Goal: Check status: Check status

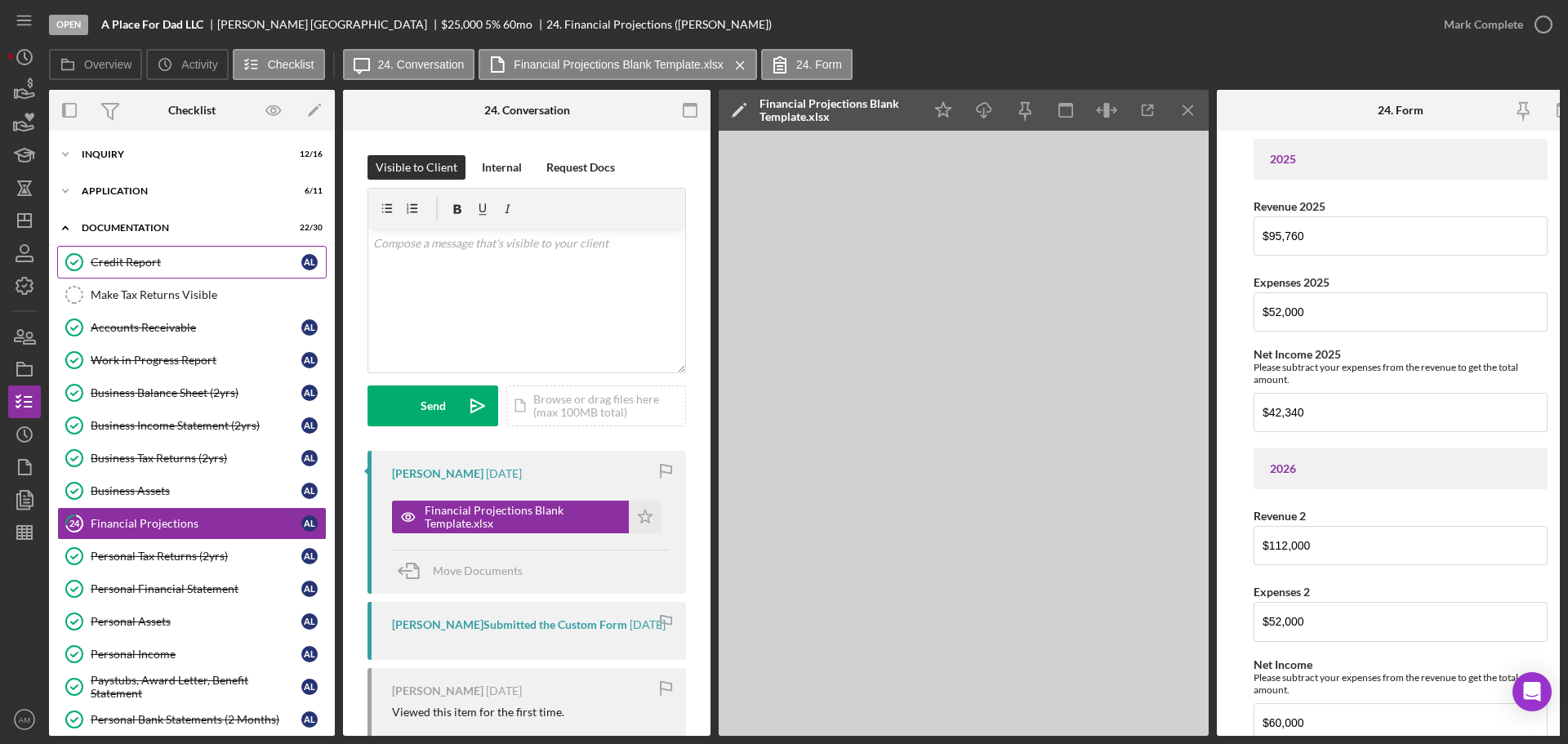
click at [125, 261] on div "Credit Report" at bounding box center [195, 262] width 211 height 13
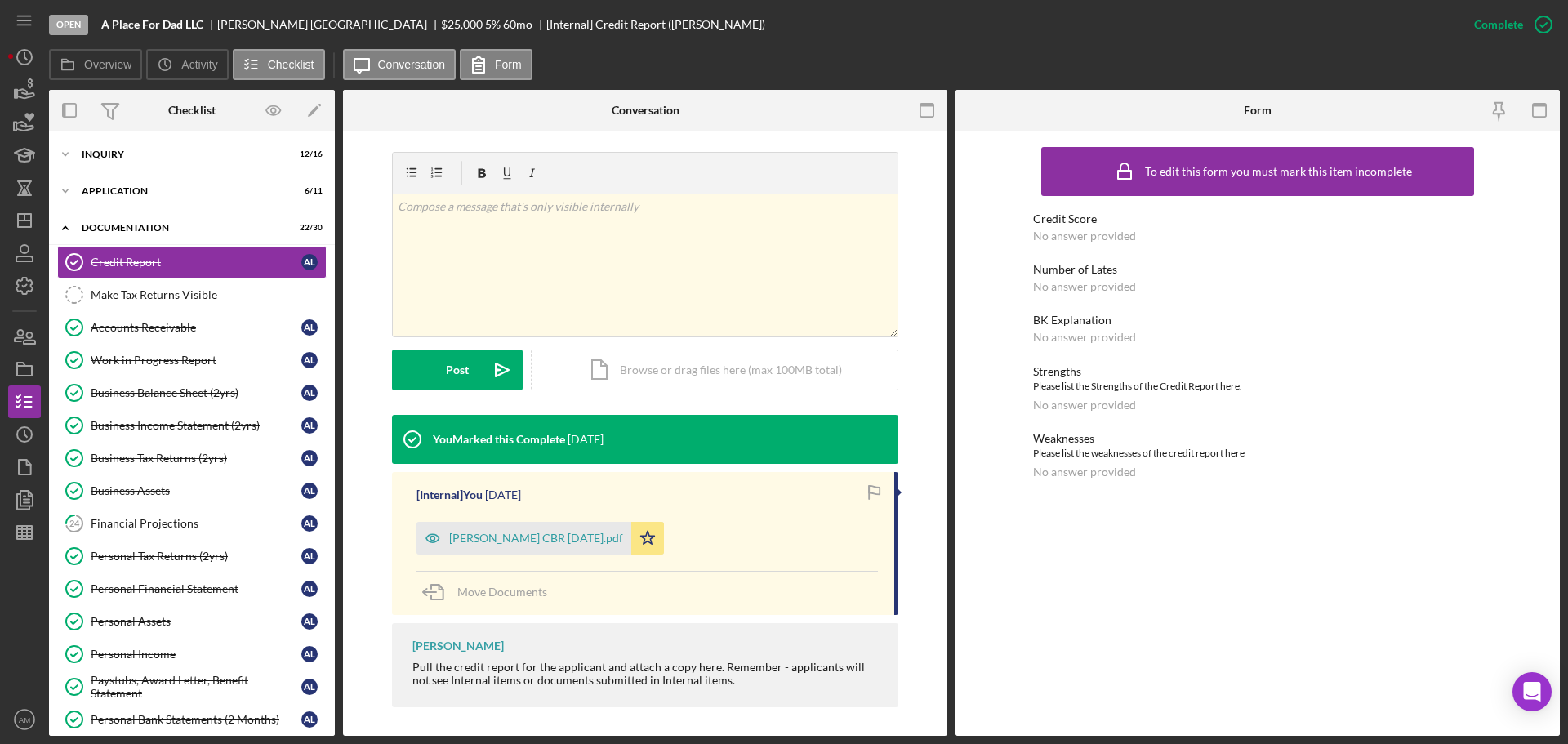
scroll to position [232, 0]
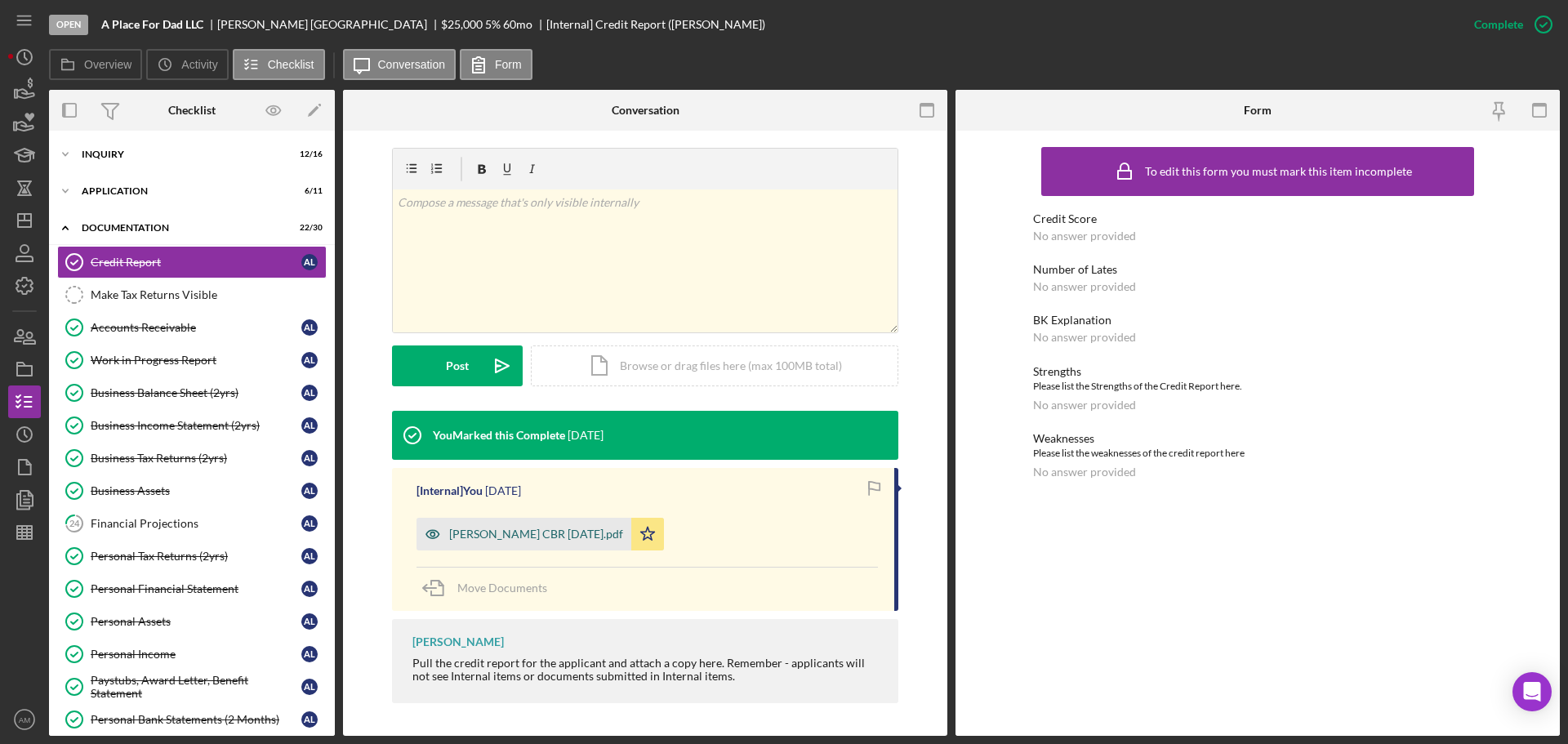
click at [545, 532] on div "[PERSON_NAME] CBR [DATE].pdf" at bounding box center [537, 534] width 174 height 13
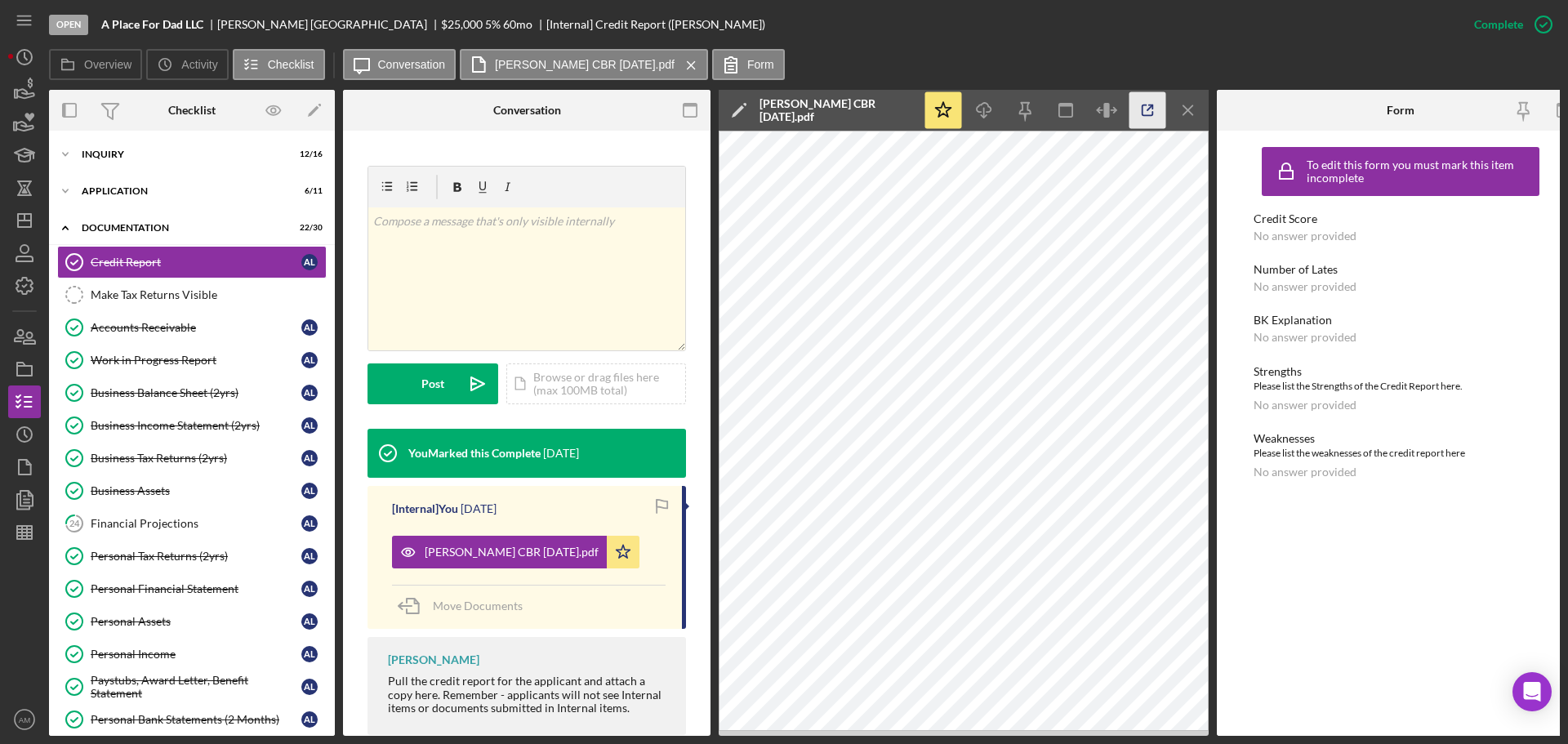
click at [1150, 103] on icon "button" at bounding box center [1147, 110] width 36 height 36
click at [159, 551] on div "Personal Tax Returns (2yrs)" at bounding box center [195, 556] width 211 height 13
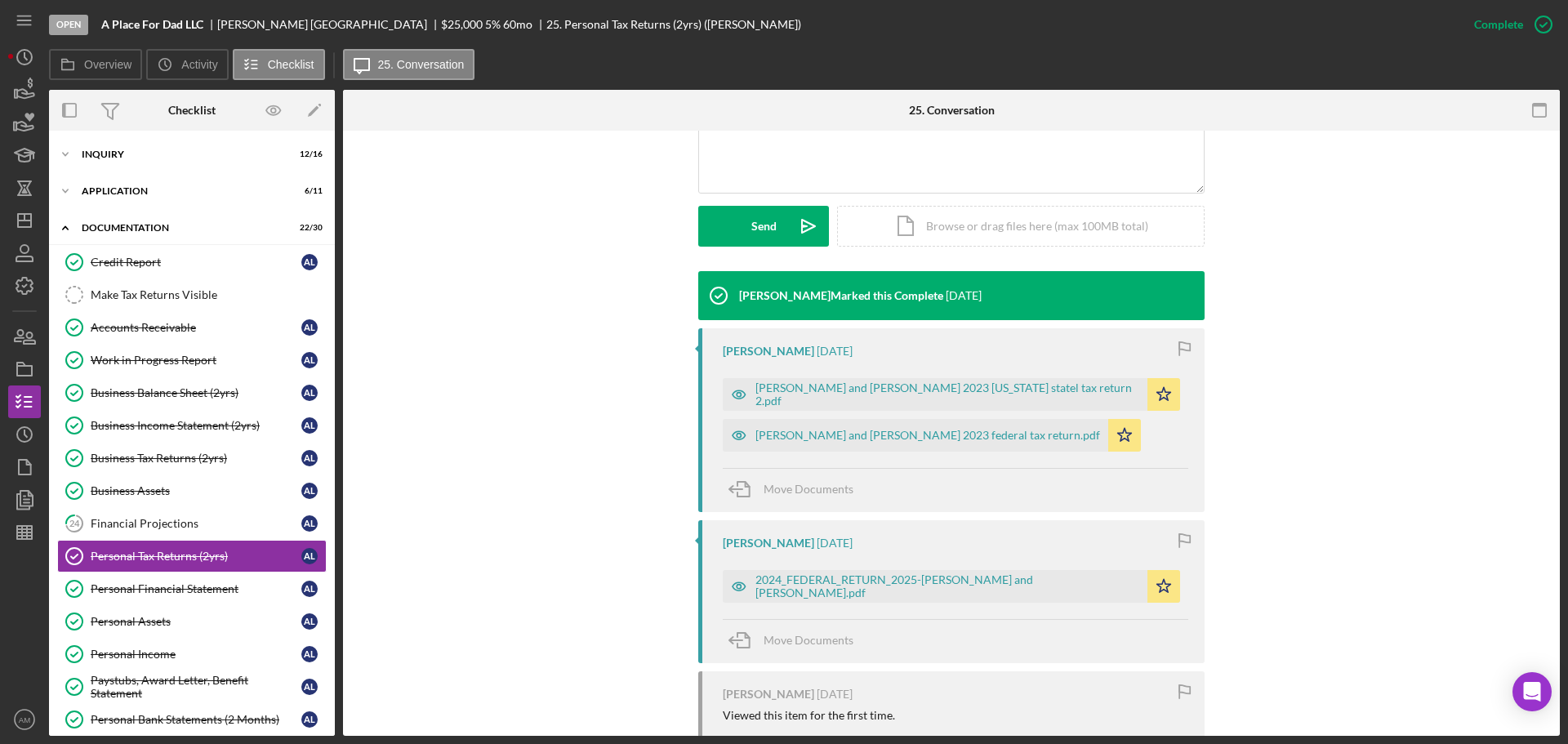
scroll to position [408, 0]
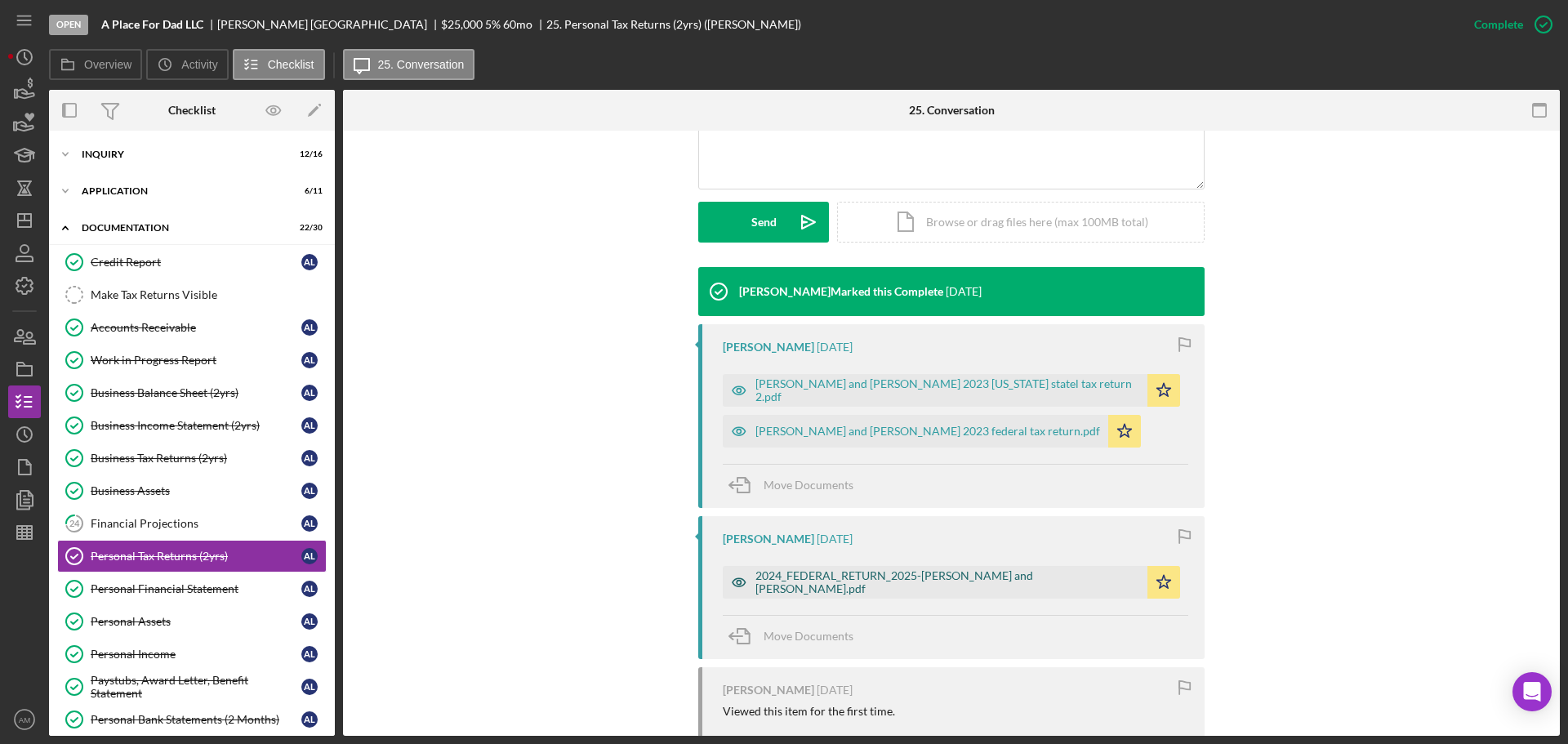
click at [906, 582] on div "2024_FEDERAL_RETURN_2025-jean and angela.pdf" at bounding box center [947, 582] width 384 height 26
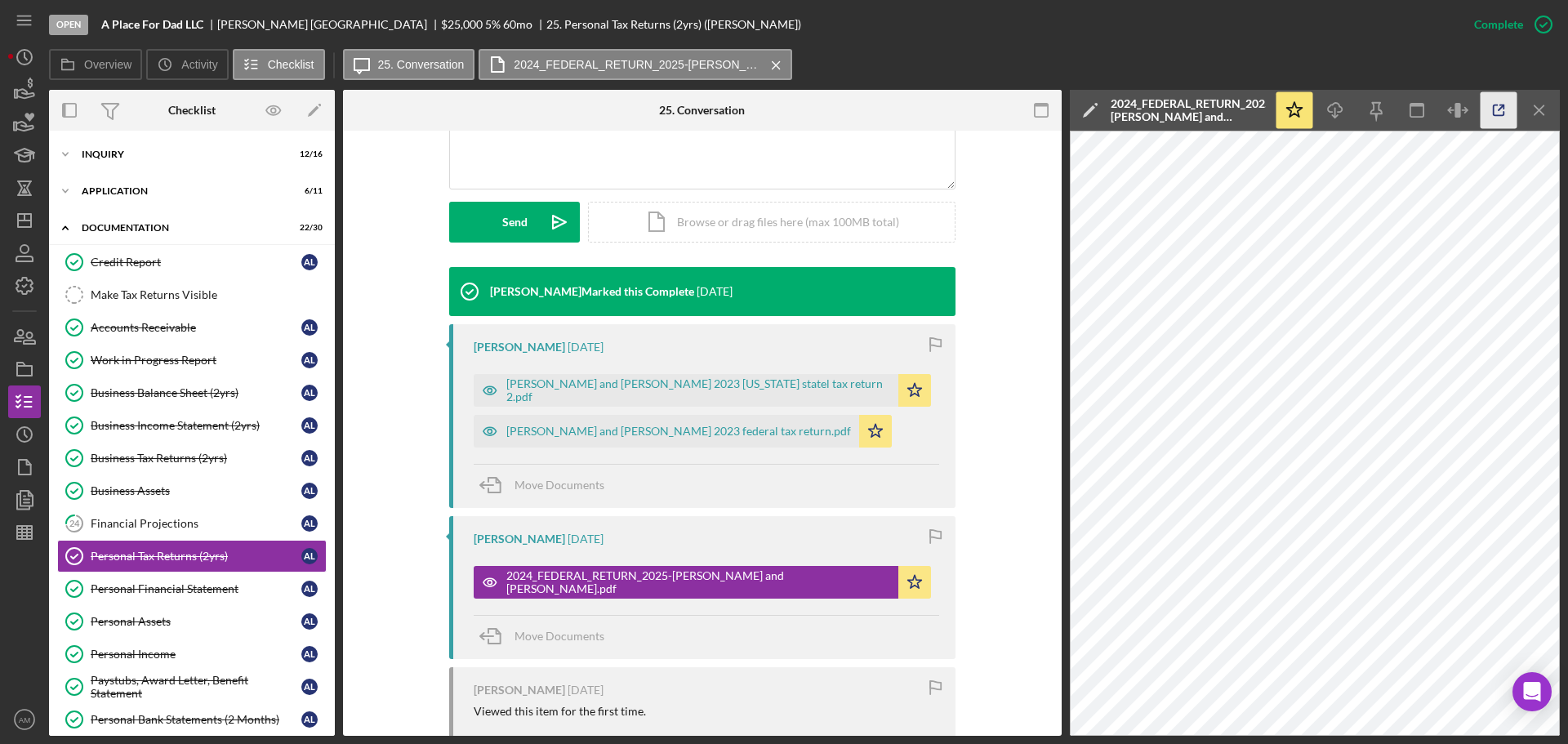
click at [1501, 104] on icon "button" at bounding box center [1499, 110] width 36 height 36
